Goal: Task Accomplishment & Management: Manage account settings

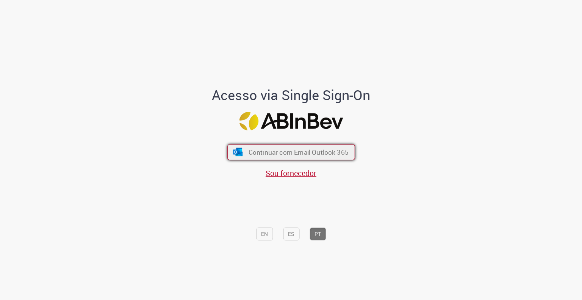
click at [273, 149] on span "Continuar com Email Outlook 365" at bounding box center [298, 151] width 100 height 9
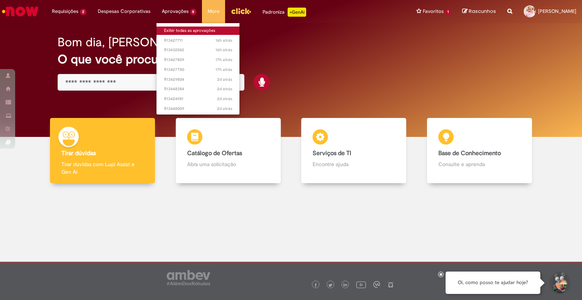
click at [173, 27] on link "Exibir todas as aprovações" at bounding box center [198, 31] width 83 height 8
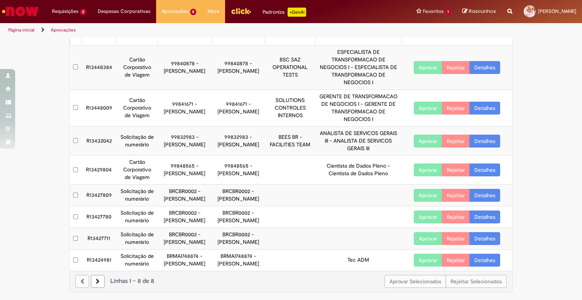
scroll to position [68, 0]
click at [420, 135] on button "Aprovar" at bounding box center [428, 141] width 28 height 13
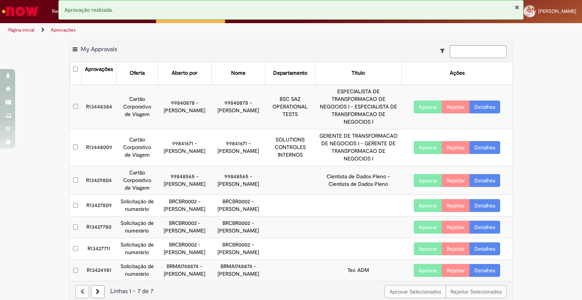
scroll to position [39, 0]
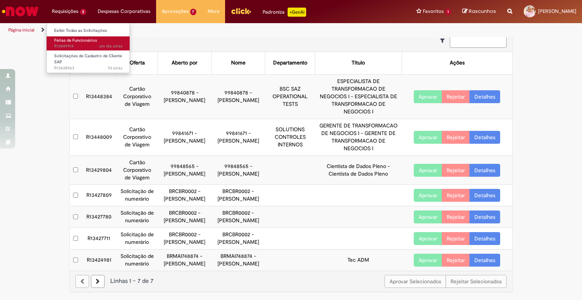
click at [64, 36] on link "Férias de Funcionários um dia atrás um dia atrás R13449914" at bounding box center [88, 43] width 83 height 14
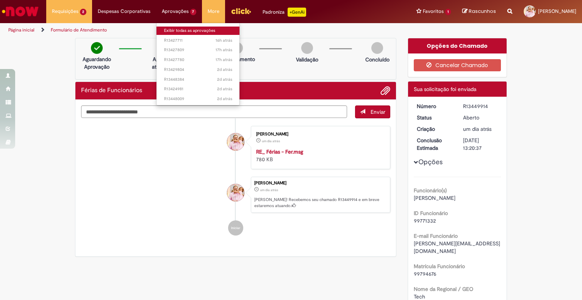
click at [176, 30] on link "Exibir todas as aprovações" at bounding box center [198, 31] width 83 height 8
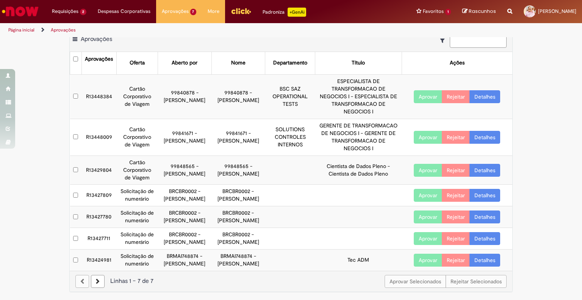
scroll to position [39, 0]
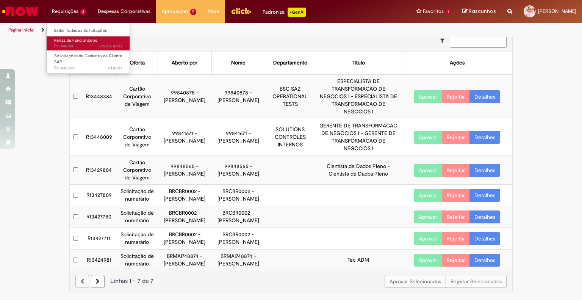
click at [62, 44] on span "um dia atrás um dia atrás R13449914" at bounding box center [88, 46] width 68 height 6
